Goal: Task Accomplishment & Management: Complete application form

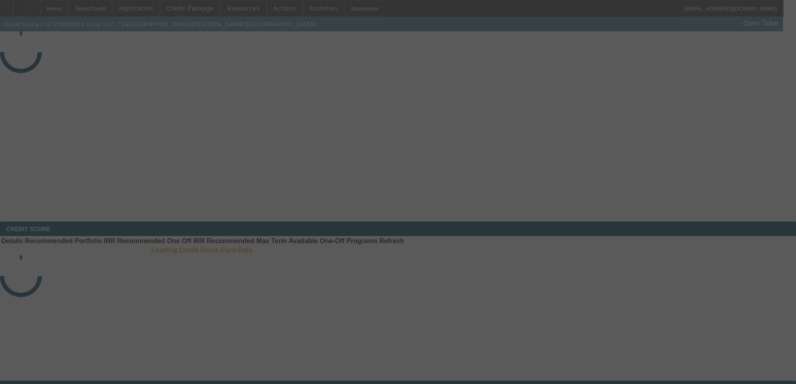
select select "4"
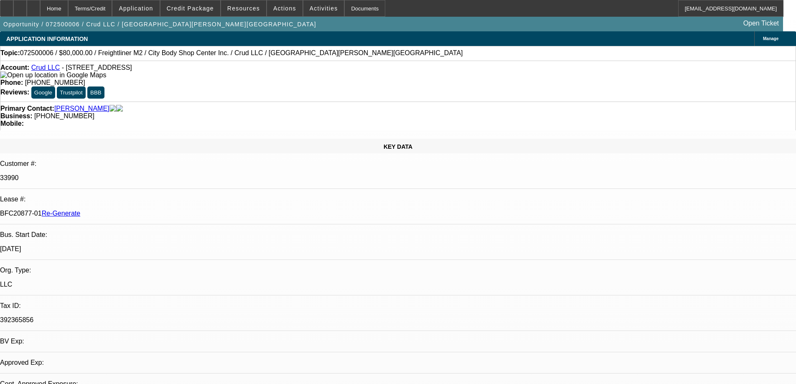
select select "0"
select select "2"
select select "0"
select select "1"
select select "2"
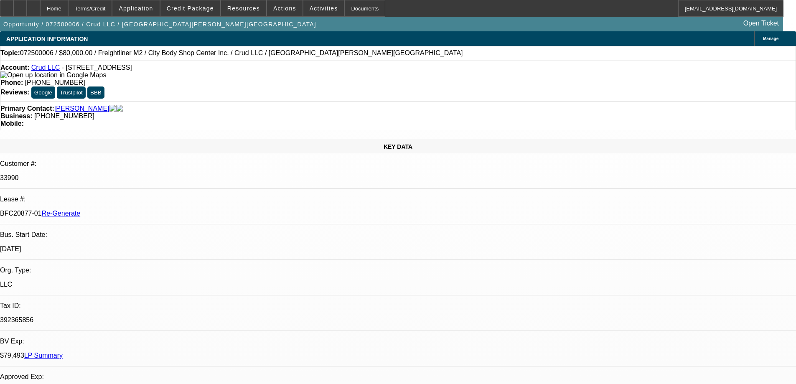
select select "6"
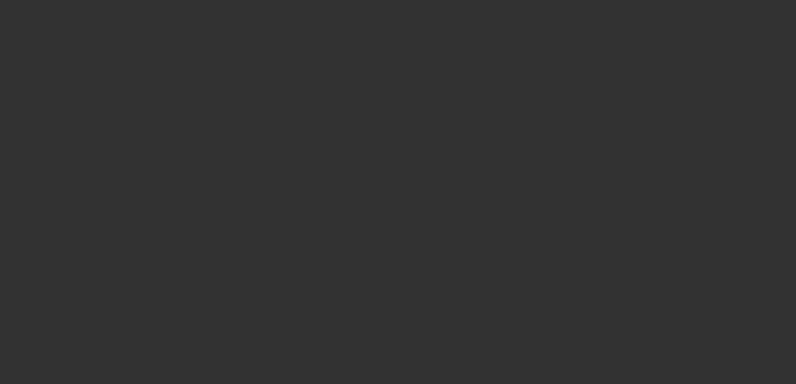
select select "3"
select select "0"
select select "6"
